Goal: Navigation & Orientation: Find specific page/section

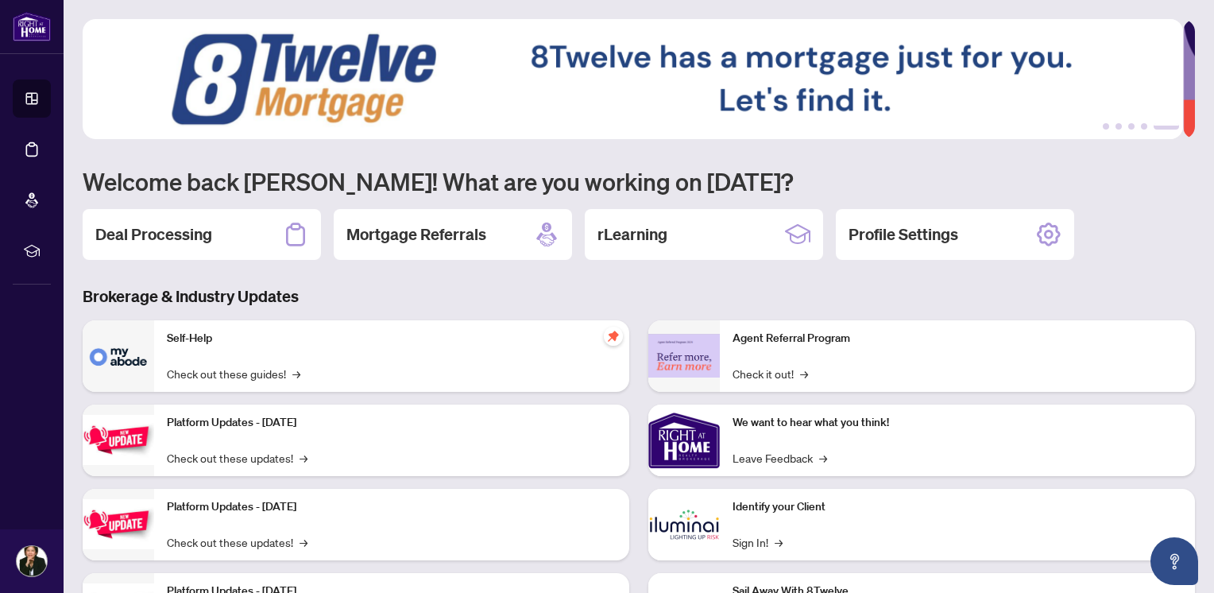
scroll to position [79, 0]
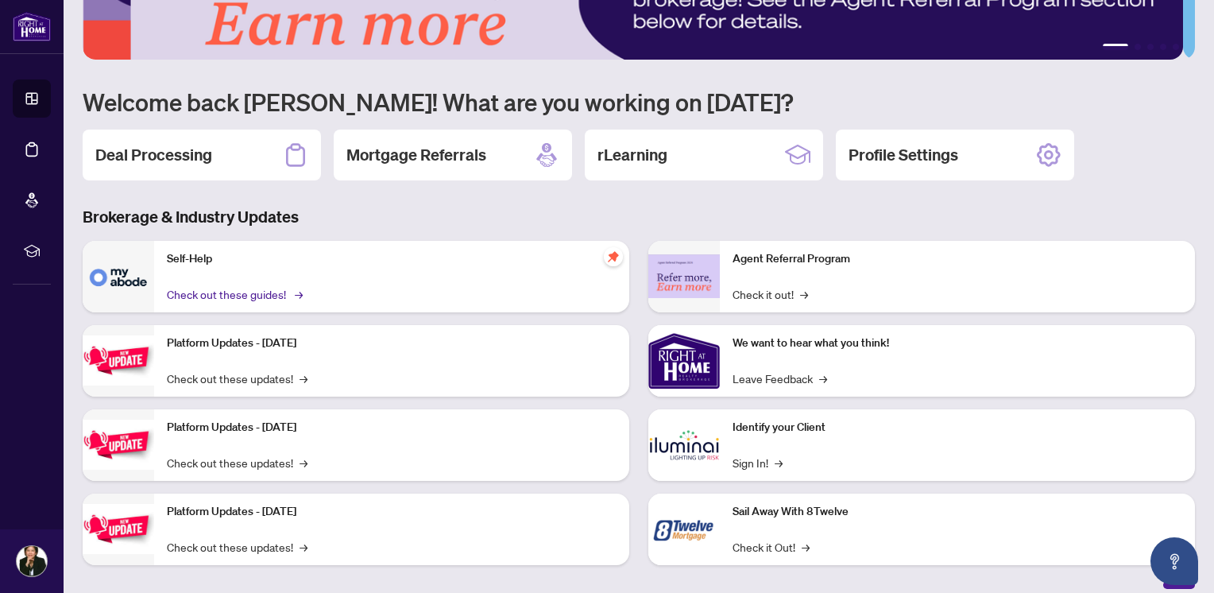
click at [271, 291] on link "Check out these guides! →" at bounding box center [233, 293] width 133 height 17
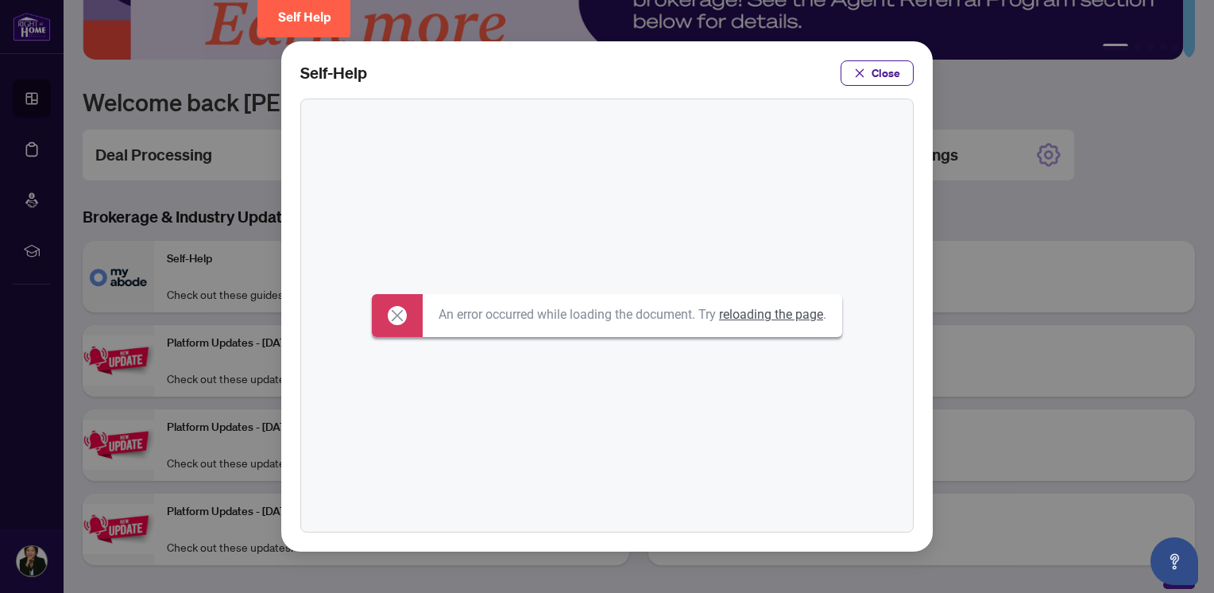
click at [772, 315] on link "reloading the page" at bounding box center [771, 314] width 104 height 15
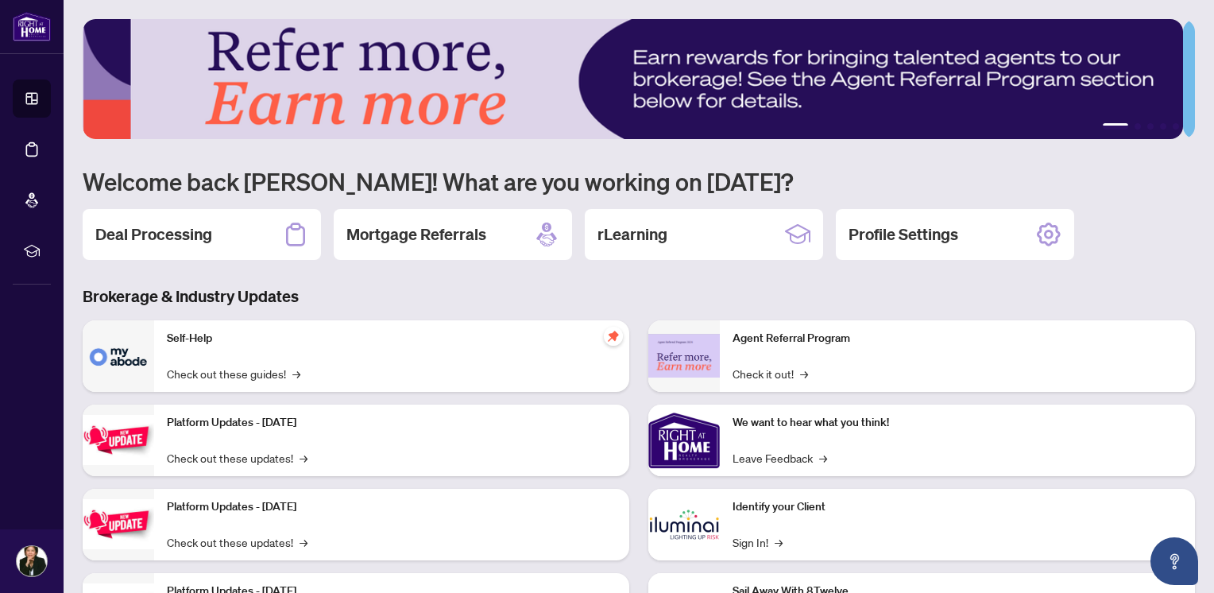
scroll to position [92, 0]
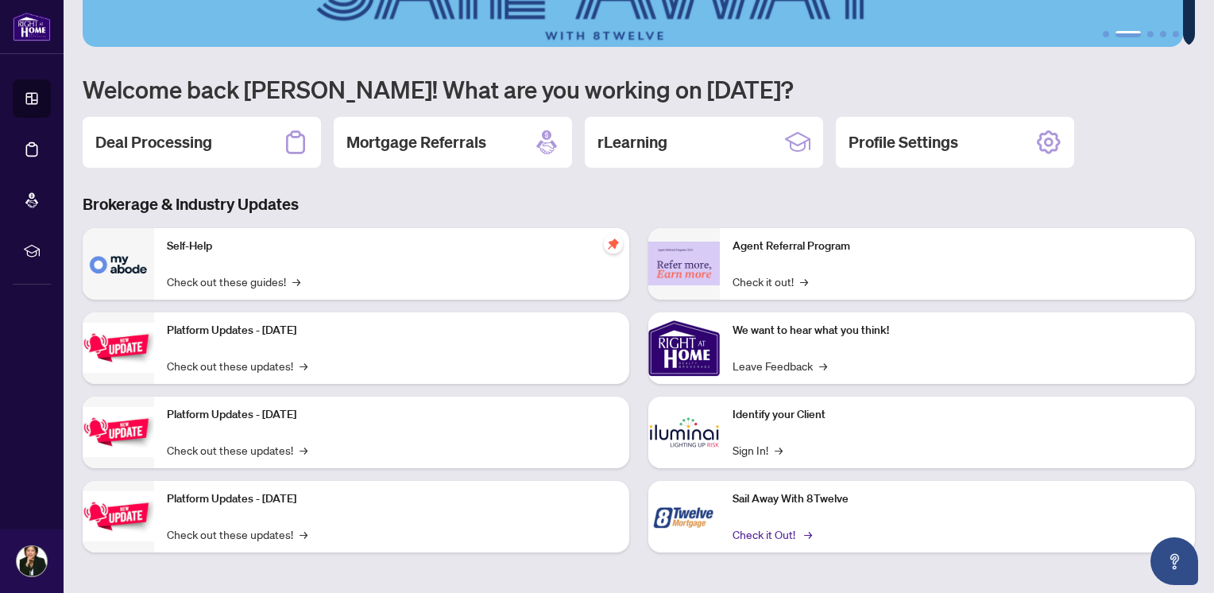
click at [772, 535] on link "Check it Out! →" at bounding box center [770, 533] width 77 height 17
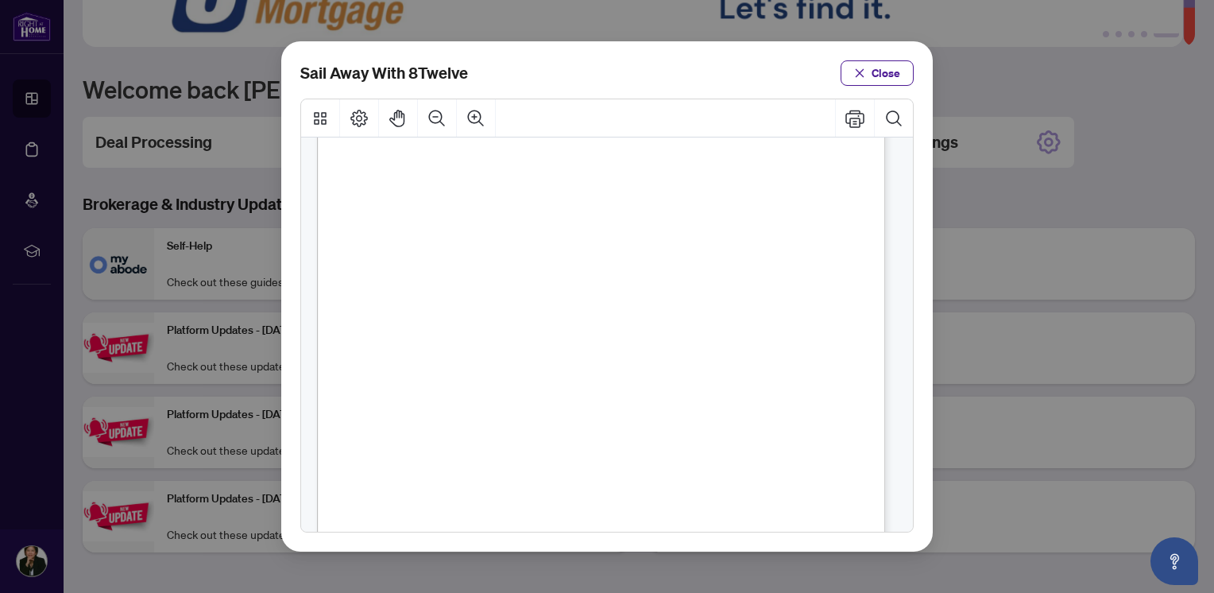
scroll to position [54, 0]
click at [896, 67] on span "Close" at bounding box center [885, 72] width 29 height 25
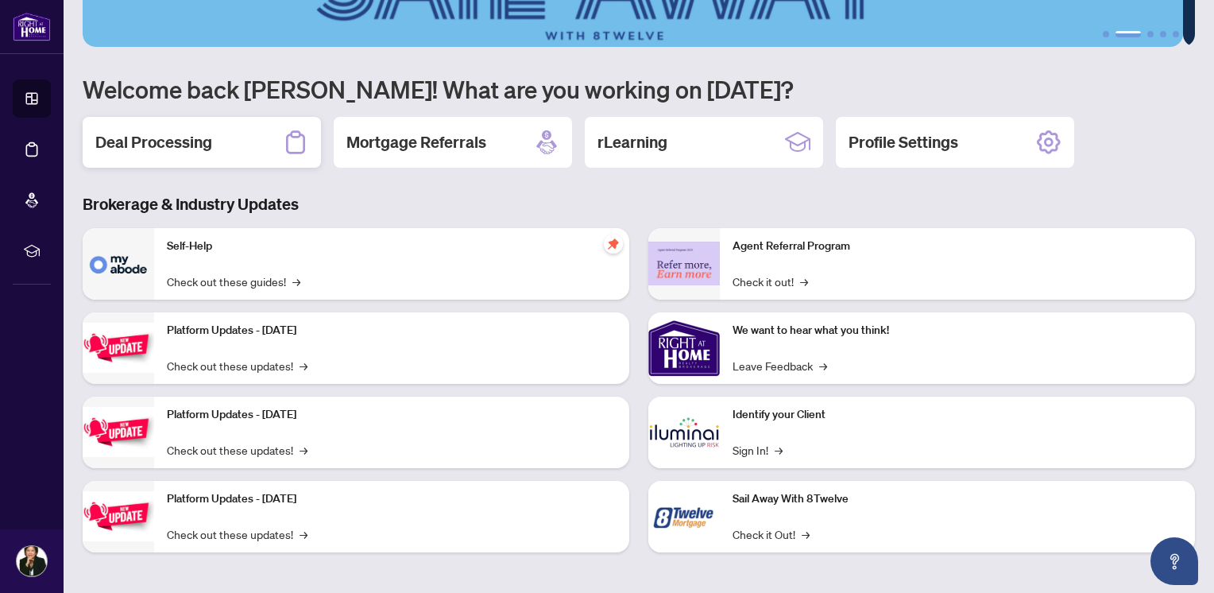
click at [164, 136] on h2 "Deal Processing" at bounding box center [153, 142] width 117 height 22
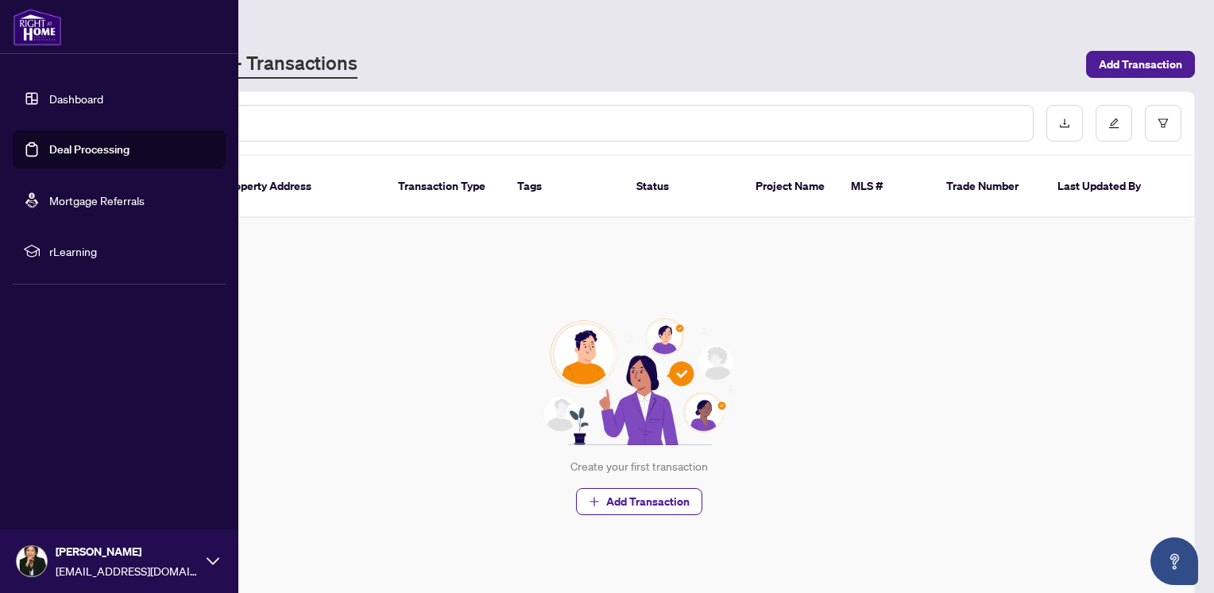
click at [54, 95] on link "Dashboard" at bounding box center [76, 98] width 54 height 14
